Goal: Transaction & Acquisition: Purchase product/service

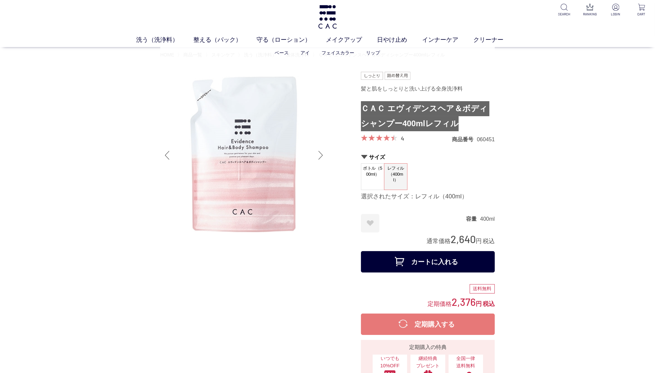
scroll to position [2, 0]
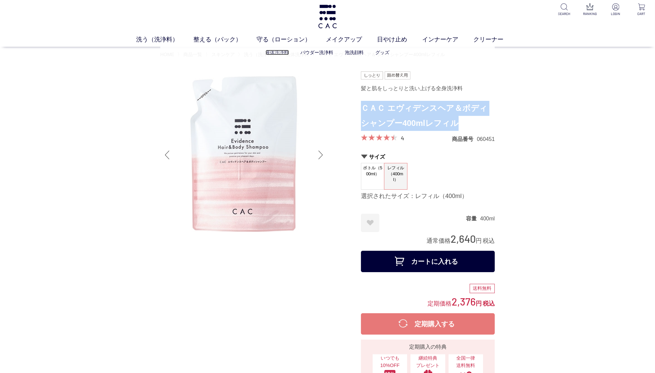
click at [274, 54] on link "液体洗浄料" at bounding box center [276, 52] width 23 height 5
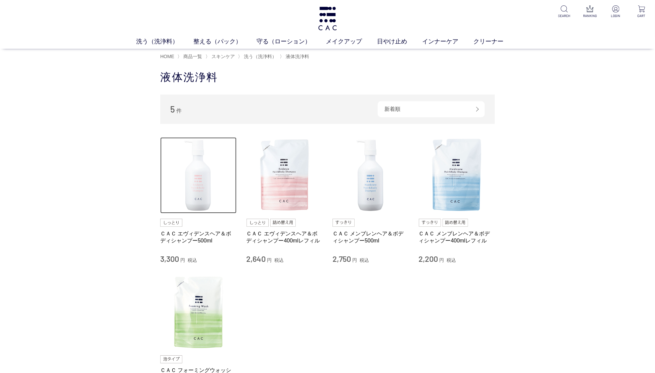
click at [211, 179] on img at bounding box center [198, 175] width 76 height 76
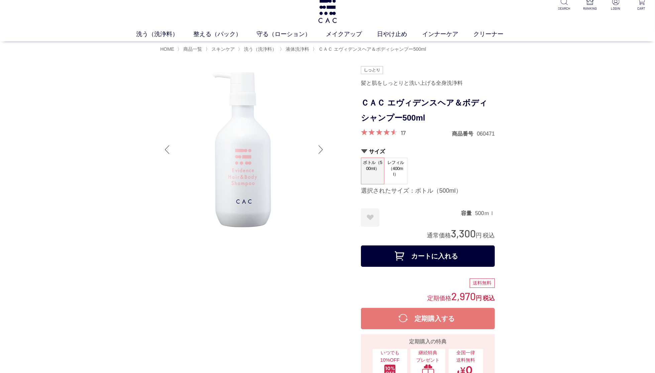
scroll to position [8, 0]
